Goal: Register for event/course

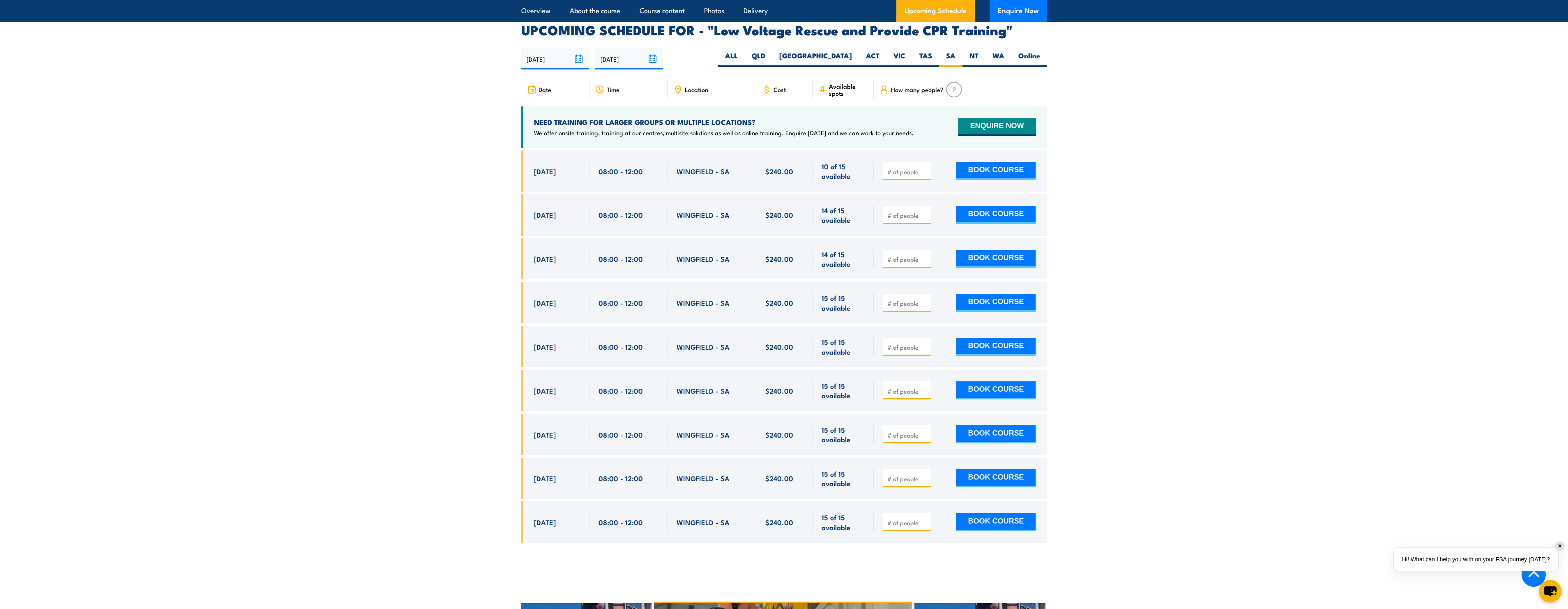
click at [891, 211] on input "number" at bounding box center [908, 215] width 41 height 8
type input "1"
click at [924, 211] on input "1" at bounding box center [908, 215] width 41 height 8
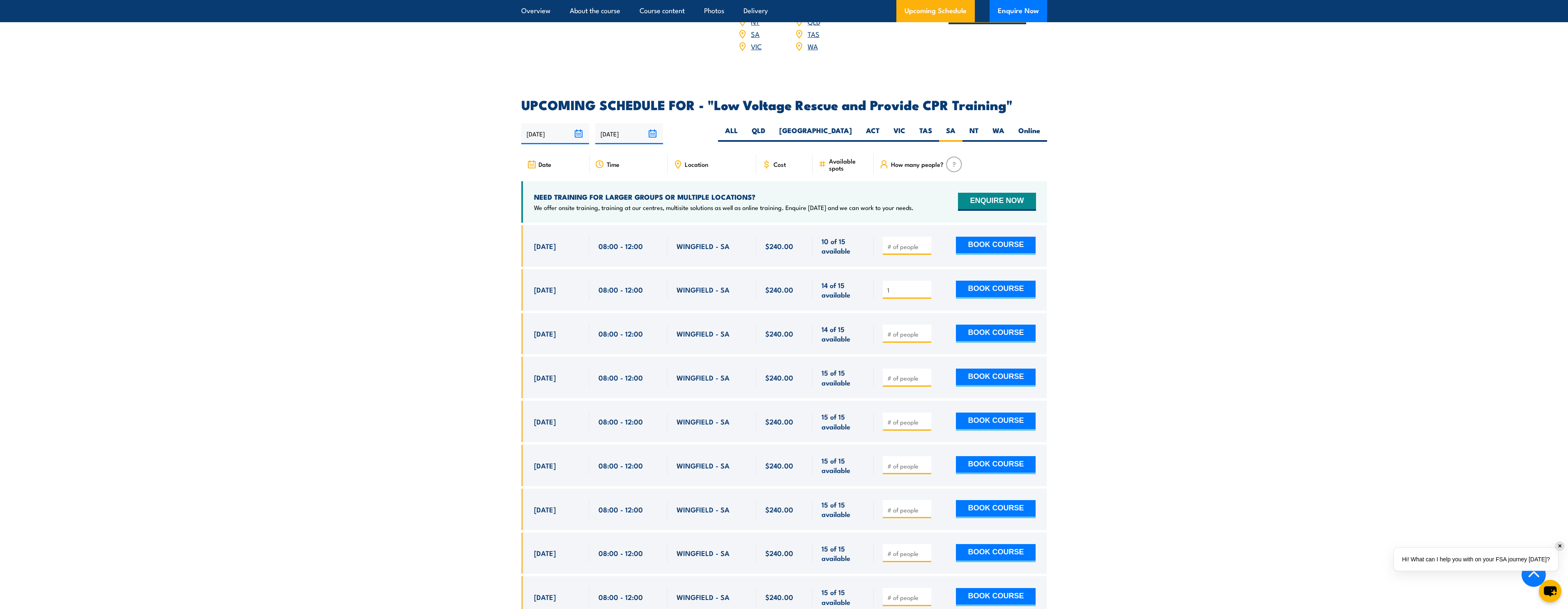
scroll to position [1342, 0]
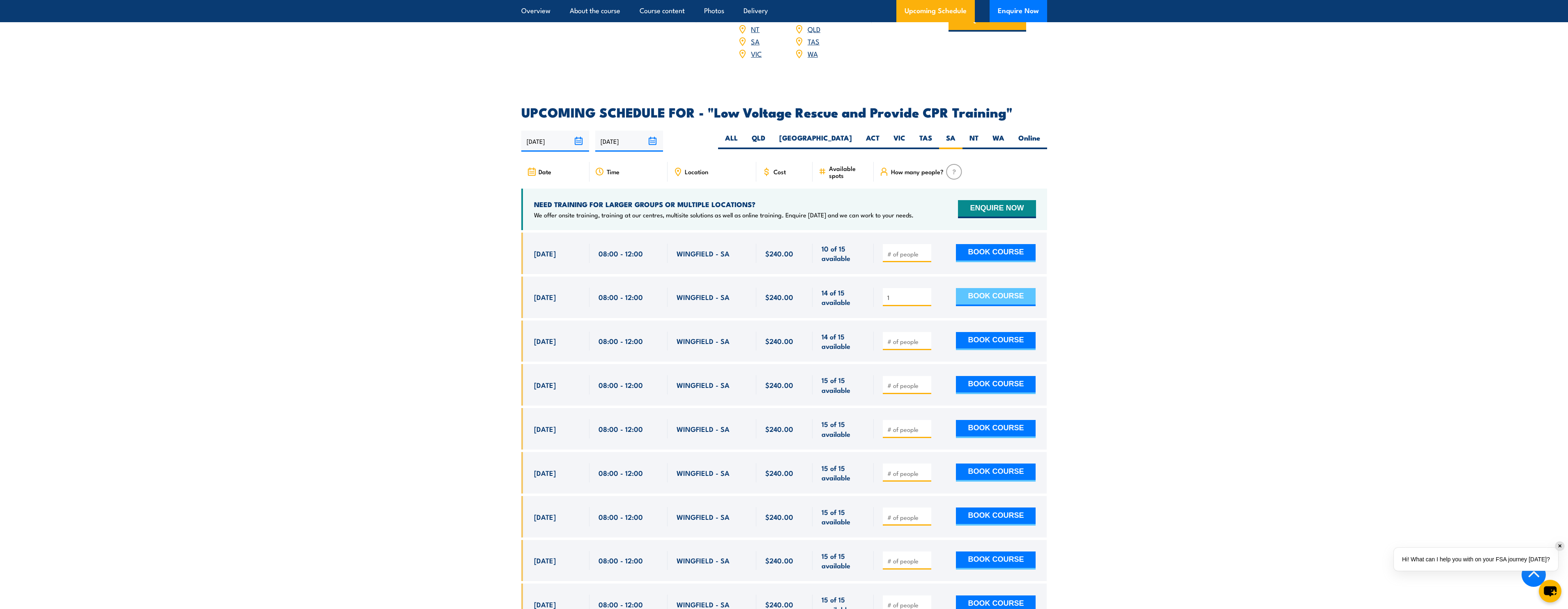
click at [980, 288] on button "BOOK COURSE" at bounding box center [995, 297] width 80 height 18
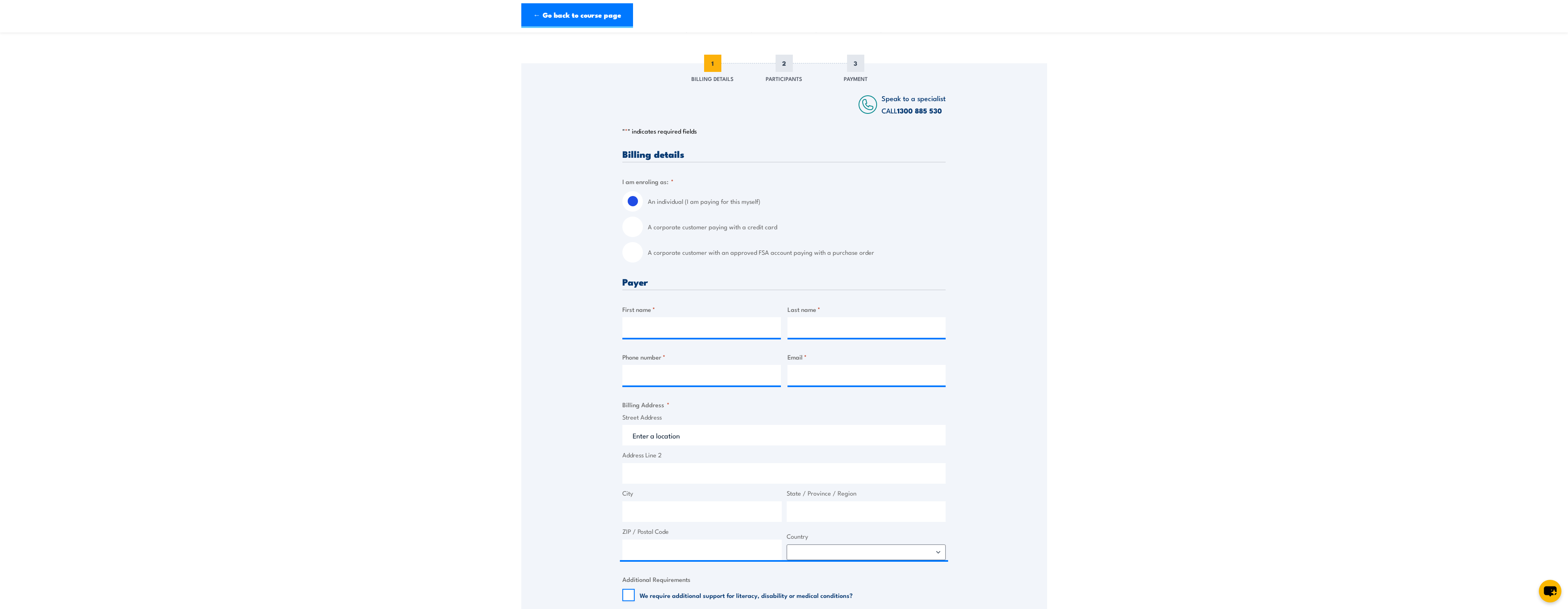
scroll to position [82, 0]
click at [706, 252] on label "A corporate customer with an approved FSA account paying with a purchase order" at bounding box center [797, 249] width 298 height 21
click at [643, 252] on input "A corporate customer with an approved FSA account paying with a purchase order" at bounding box center [633, 249] width 20 height 21
radio input "true"
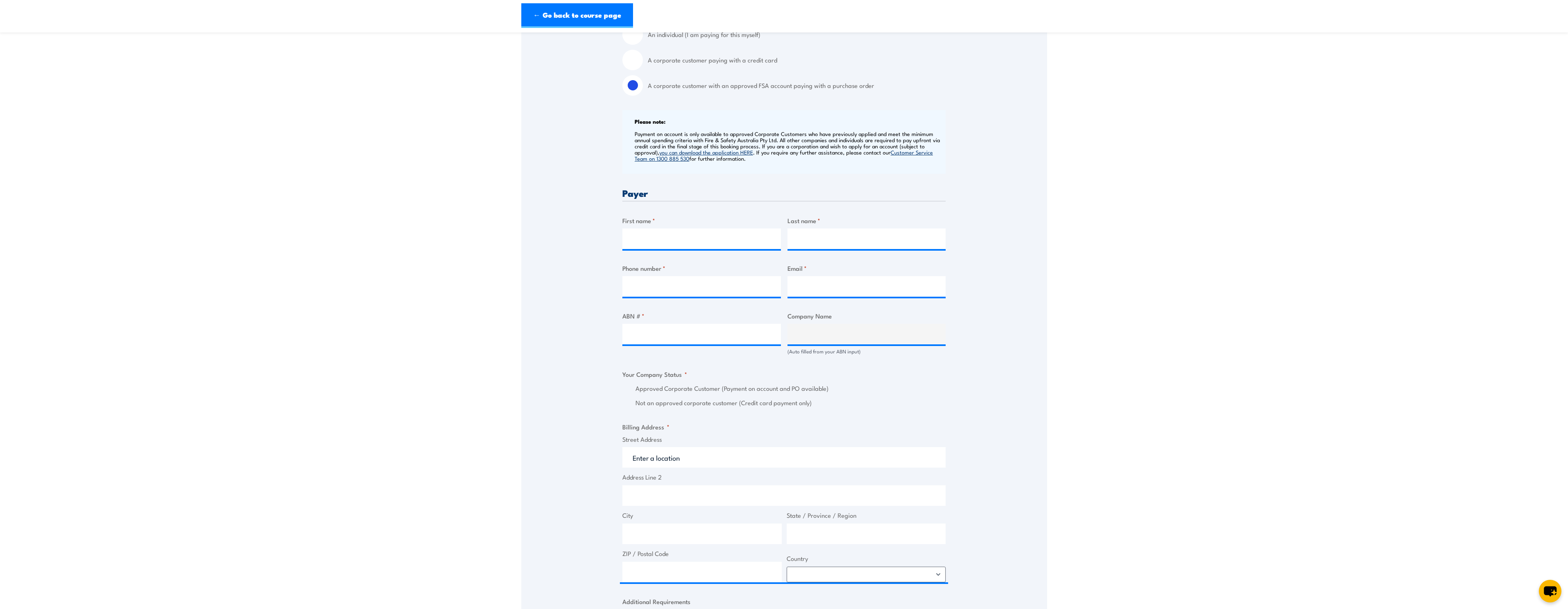
scroll to position [247, 0]
click at [701, 243] on input "First name *" at bounding box center [702, 239] width 159 height 21
type input "Imran ali"
type input "Mohammadi"
type input "04703194448"
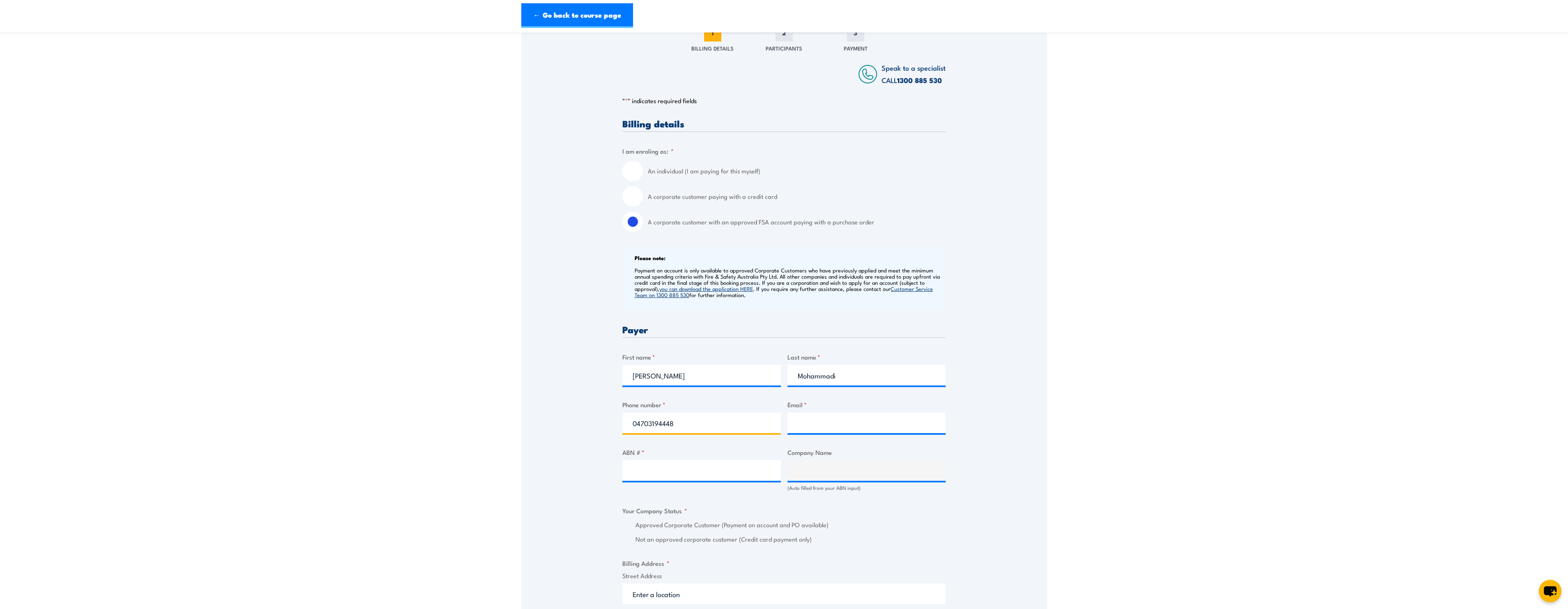
scroll to position [82, 0]
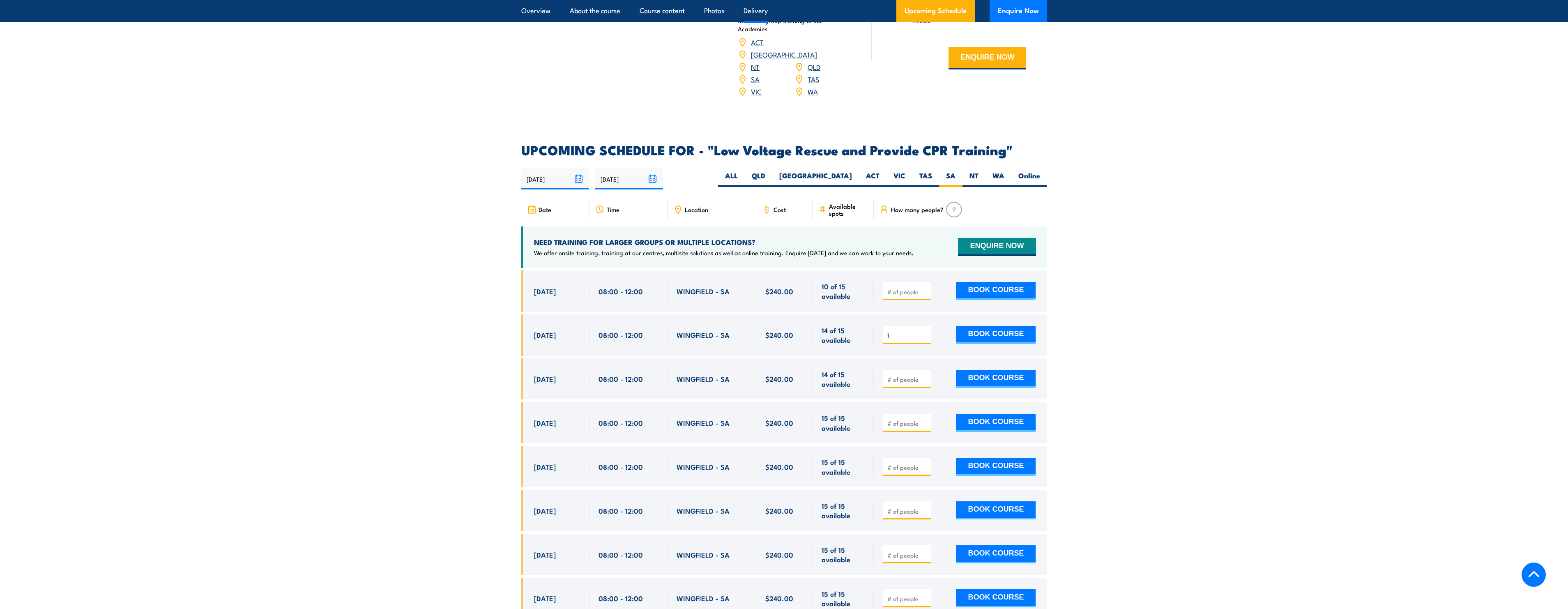
scroll to position [1342, 0]
